Goal: Task Accomplishment & Management: Use online tool/utility

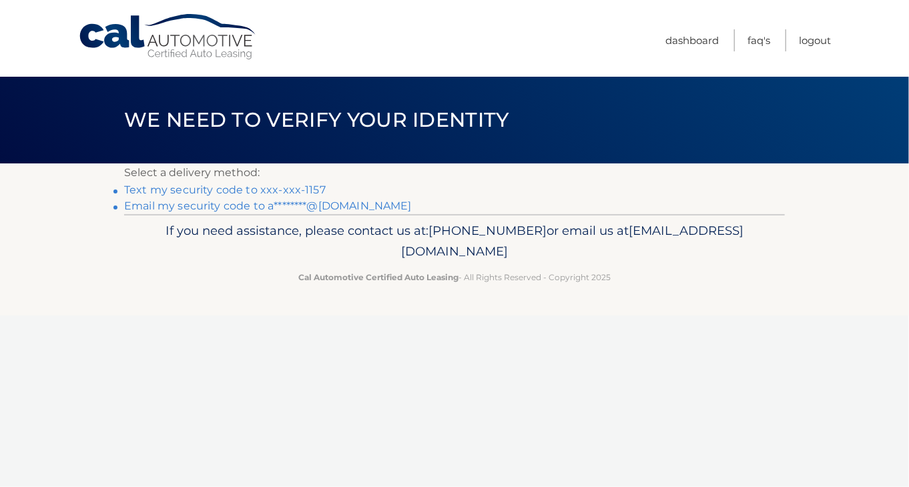
click at [259, 190] on link "Text my security code to xxx-xxx-1157" at bounding box center [225, 190] width 202 height 13
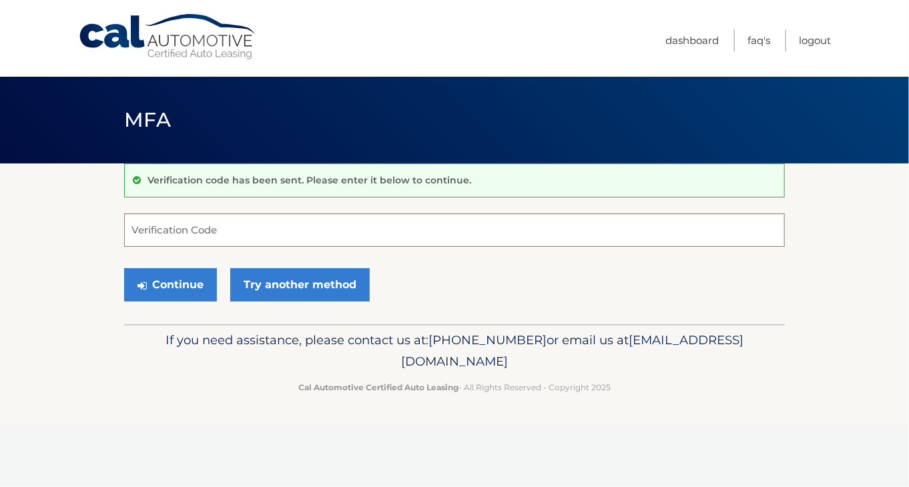
click at [166, 233] on input "Verification Code" at bounding box center [454, 230] width 661 height 33
type input "419300"
click at [183, 284] on button "Continue" at bounding box center [170, 284] width 93 height 33
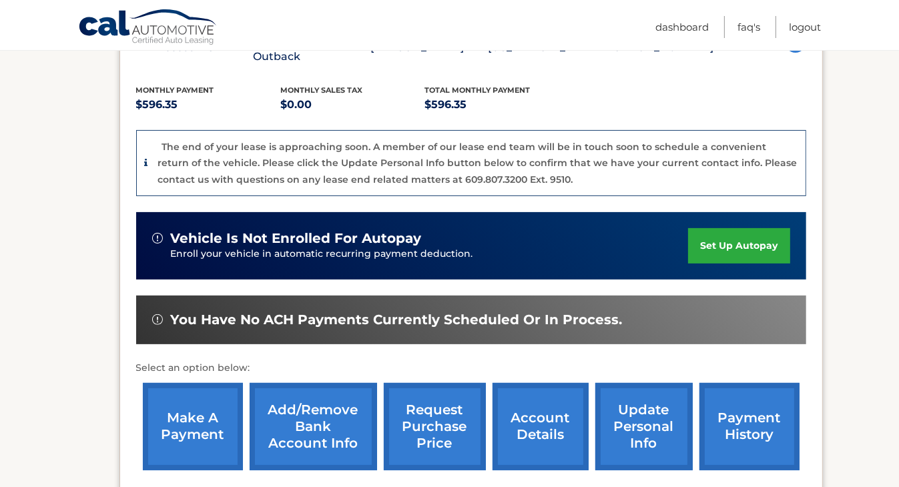
scroll to position [276, 0]
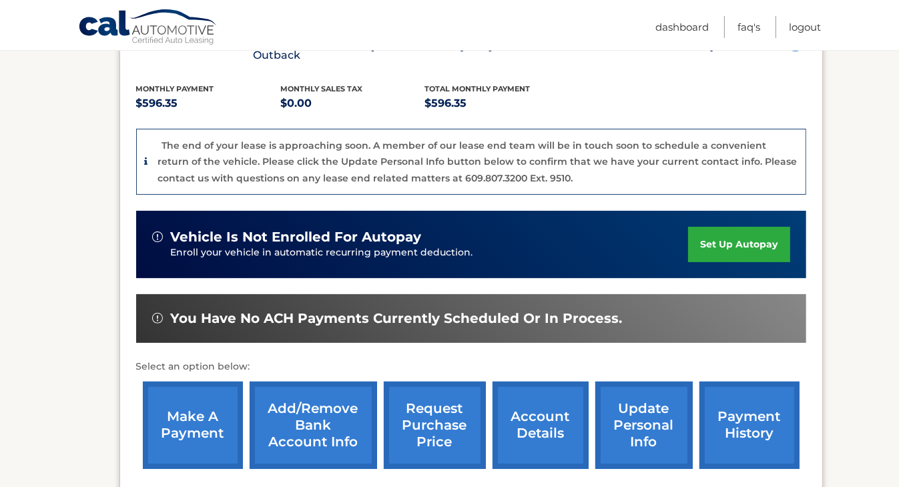
click at [166, 412] on link "make a payment" at bounding box center [193, 425] width 100 height 87
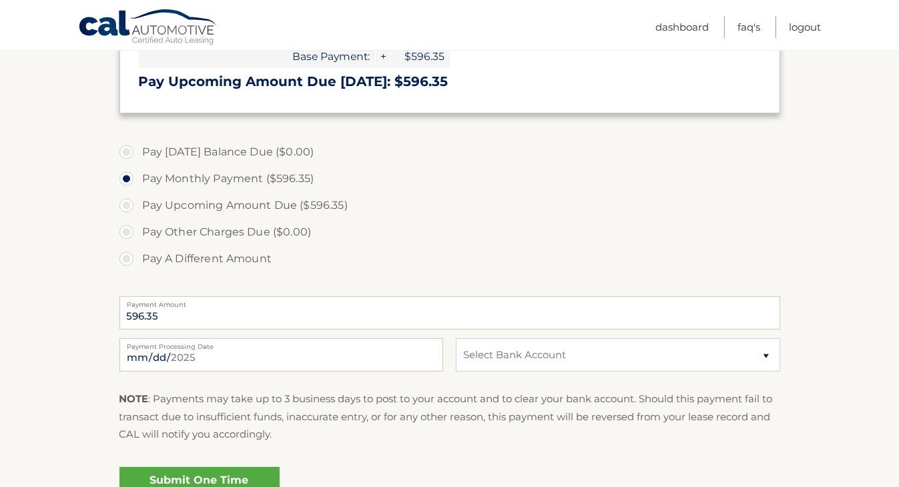
scroll to position [326, 0]
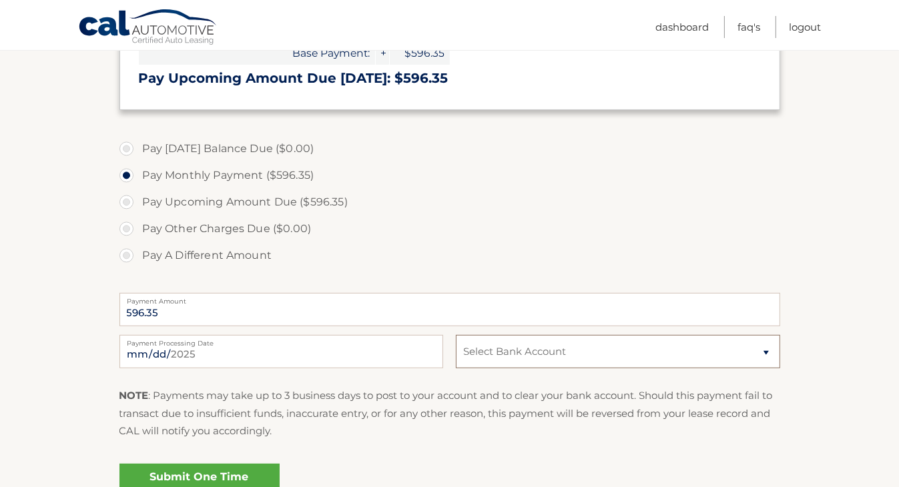
click at [755, 350] on select "Select Bank Account Checking PNC BANK, [US_STATE] *****7562 Checking TD BANK NA…" at bounding box center [618, 351] width 324 height 33
select select "M2M5YjU3ODEtZDZhMy00ZGZiLTllYTQtYjA0NDIwMGIyMDQz"
click at [456, 335] on select "Select Bank Account Checking PNC BANK, [US_STATE] *****7562 Checking TD BANK NA…" at bounding box center [618, 351] width 324 height 33
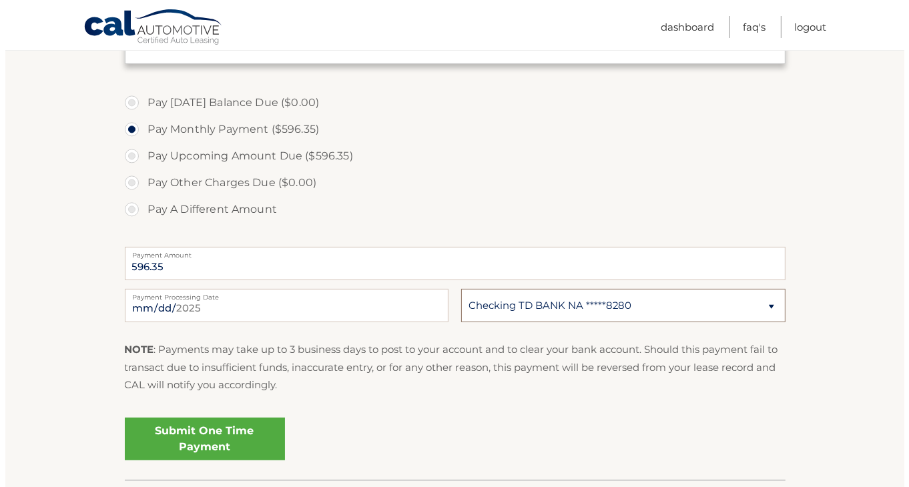
scroll to position [374, 0]
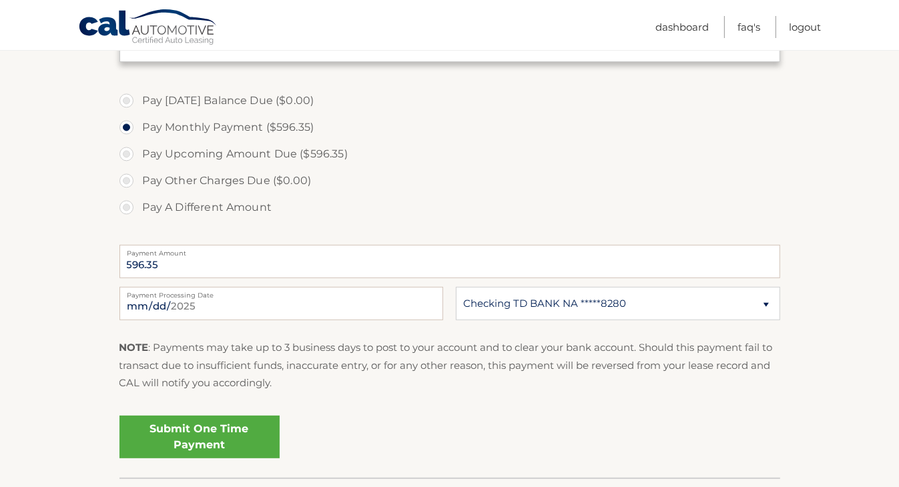
click at [217, 439] on link "Submit One Time Payment" at bounding box center [199, 437] width 160 height 43
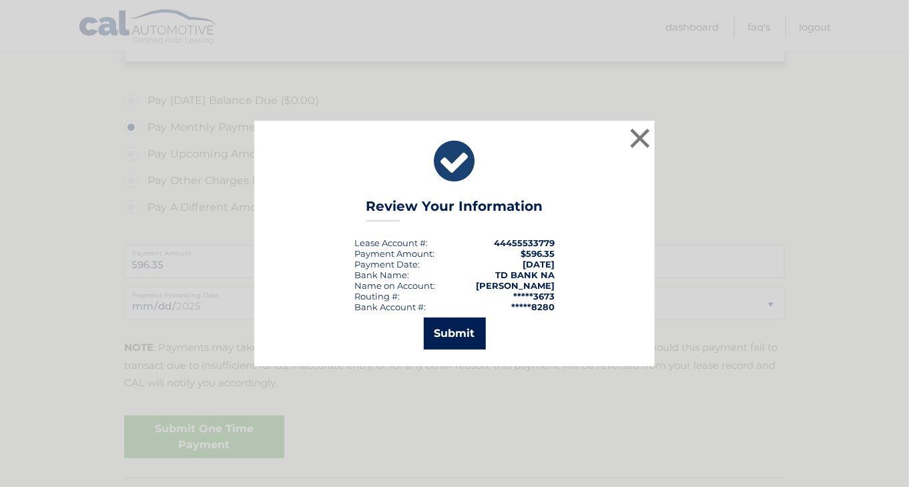
click at [463, 318] on button "Submit" at bounding box center [455, 334] width 62 height 32
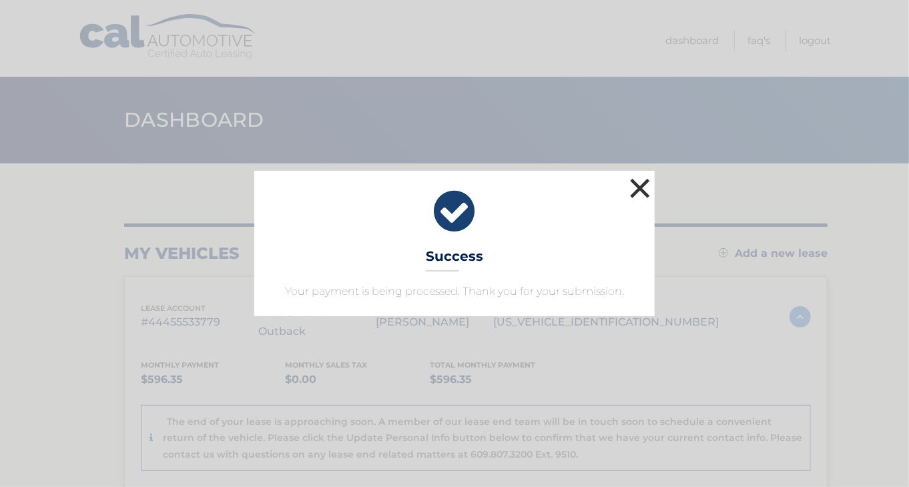
click at [643, 188] on button "×" at bounding box center [640, 188] width 27 height 27
